Goal: Transaction & Acquisition: Purchase product/service

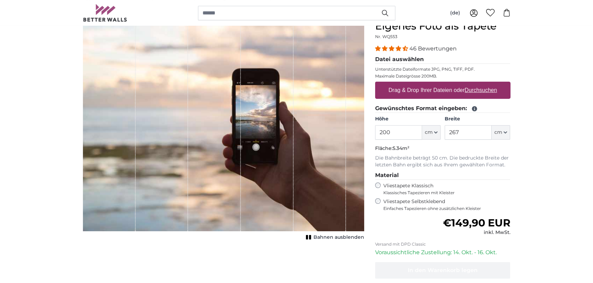
scroll to position [69, 0]
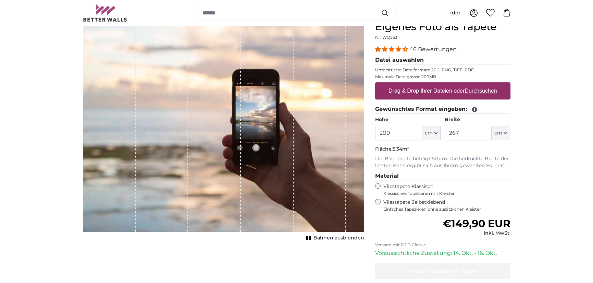
click at [476, 91] on u "Durchsuchen" at bounding box center [481, 91] width 32 height 6
click at [476, 84] on input "Drag & Drop Ihrer Dateien oder Durchsuchen" at bounding box center [442, 83] width 135 height 2
type input "**********"
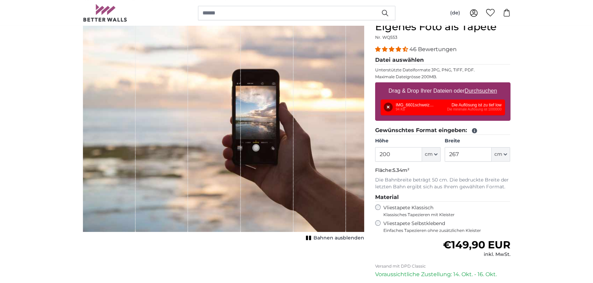
click at [485, 91] on u "Durchsuchen" at bounding box center [481, 91] width 32 height 6
click at [485, 84] on input "Drag & Drop Ihrer Dateien oder Durchsuchen" at bounding box center [442, 83] width 135 height 2
type input "**********"
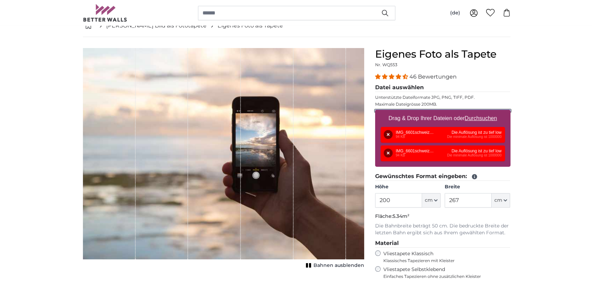
scroll to position [0, 0]
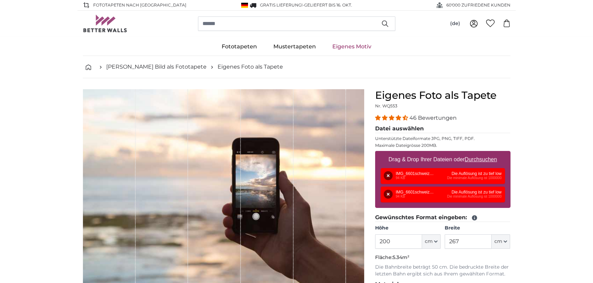
click at [487, 159] on u "Durchsuchen" at bounding box center [481, 159] width 32 height 6
click at [487, 153] on input "Drag & Drop Ihrer Dateien oder Durchsuchen" at bounding box center [442, 152] width 135 height 2
type input "**********"
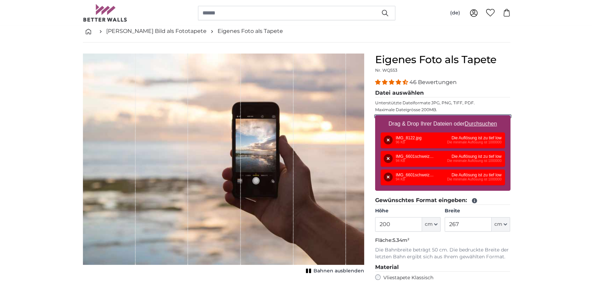
scroll to position [34, 0]
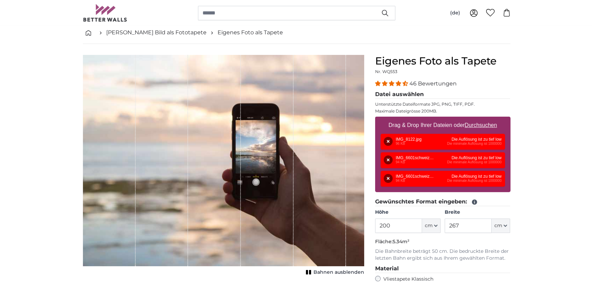
click at [488, 124] on u "Durchsuchen" at bounding box center [481, 125] width 32 height 6
click at [488, 119] on input "Drag & Drop Ihrer Dateien oder Durchsuchen" at bounding box center [442, 118] width 135 height 2
type input "**********"
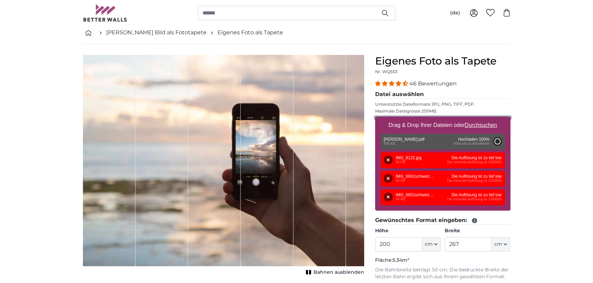
type input "284"
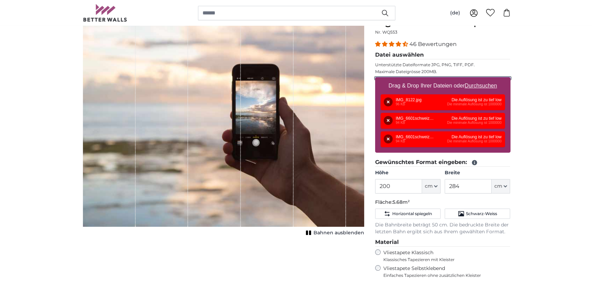
scroll to position [0, 0]
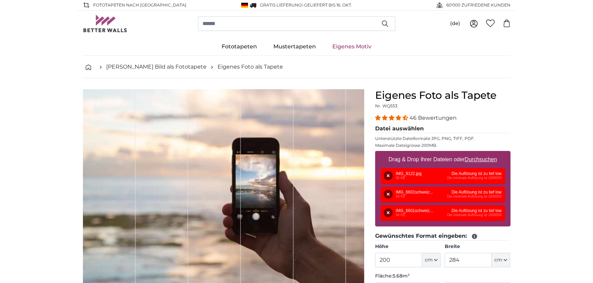
click at [480, 161] on u "Durchsuchen" at bounding box center [481, 159] width 32 height 6
click at [480, 153] on input "Drag & Drop Ihrer Dateien oder Durchsuchen" at bounding box center [442, 152] width 135 height 2
type input "**********"
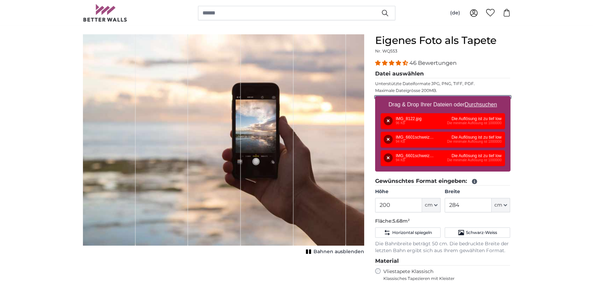
scroll to position [69, 0]
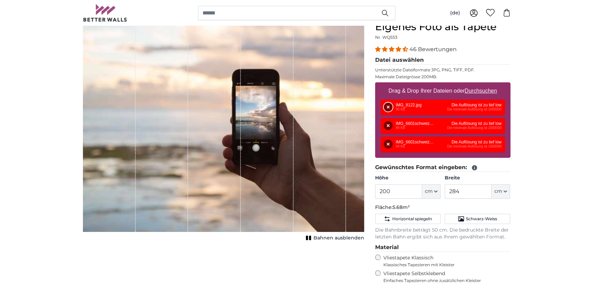
click at [388, 107] on button "Entfernen" at bounding box center [388, 106] width 9 height 9
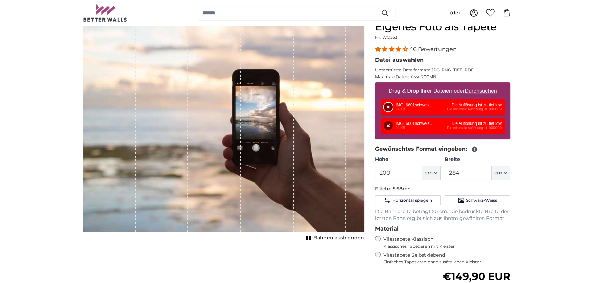
click at [388, 107] on button "Entfernen" at bounding box center [388, 106] width 9 height 9
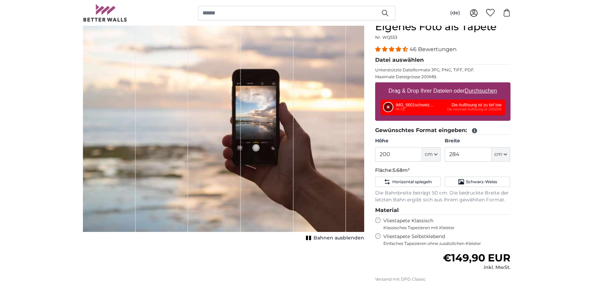
click at [388, 107] on button "Entfernen" at bounding box center [388, 106] width 9 height 9
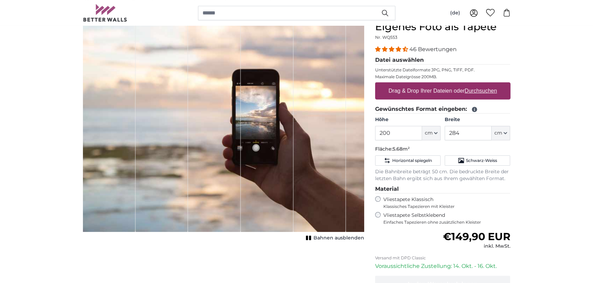
click at [486, 92] on u "Durchsuchen" at bounding box center [481, 91] width 32 height 6
click at [486, 84] on input "Drag & Drop Ihrer Dateien oder Durchsuchen" at bounding box center [442, 83] width 135 height 2
type input "**********"
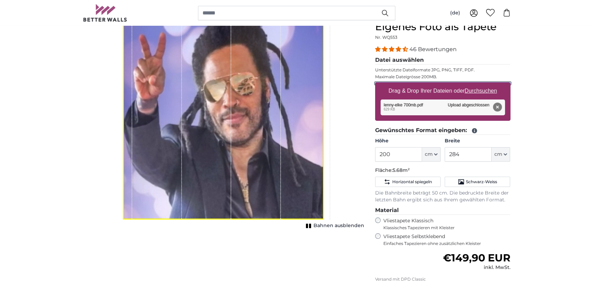
scroll to position [34, 0]
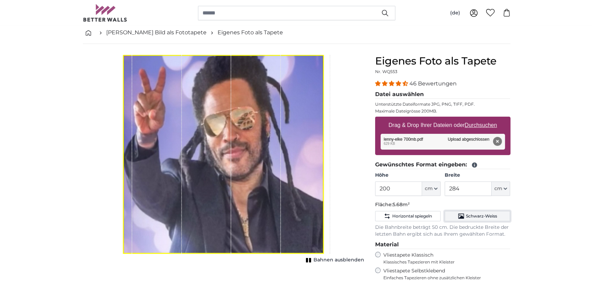
click at [468, 218] on span "Schwarz-Weiss" at bounding box center [481, 215] width 31 height 5
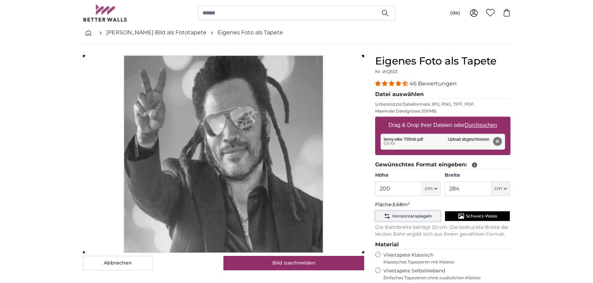
click at [412, 216] on span "Horizontal spiegeln" at bounding box center [412, 215] width 40 height 5
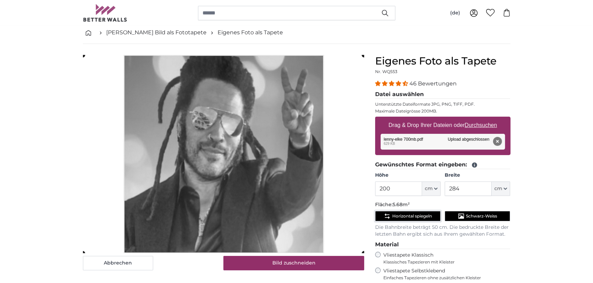
click at [412, 216] on span "Horizontal spiegeln" at bounding box center [412, 215] width 40 height 5
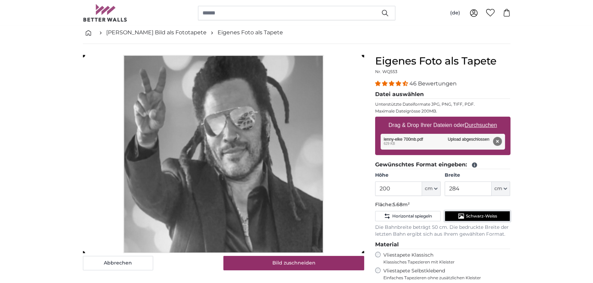
click at [471, 216] on span "Schwarz-Weiss" at bounding box center [481, 215] width 31 height 5
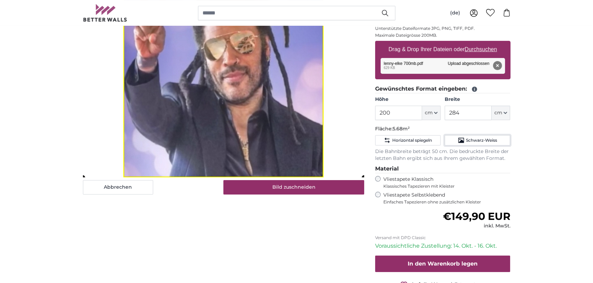
scroll to position [103, 0]
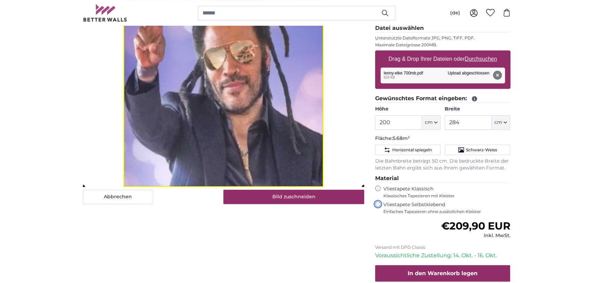
scroll to position [103, 0]
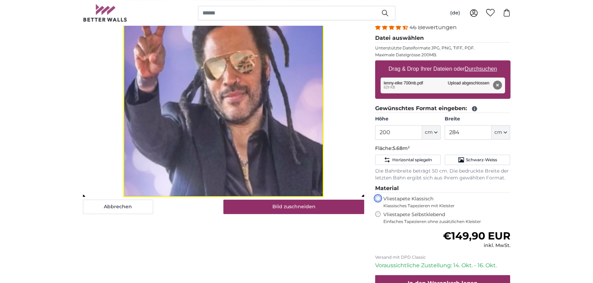
scroll to position [103, 0]
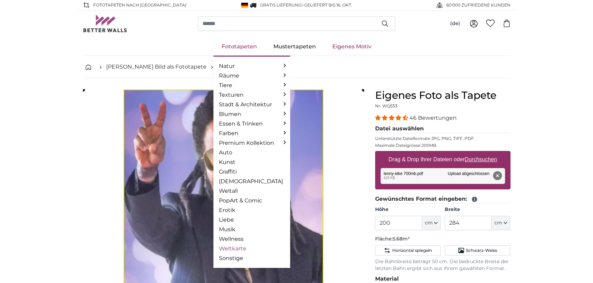
click at [241, 249] on link "Weltkarte" at bounding box center [252, 248] width 66 height 8
